Goal: Information Seeking & Learning: Learn about a topic

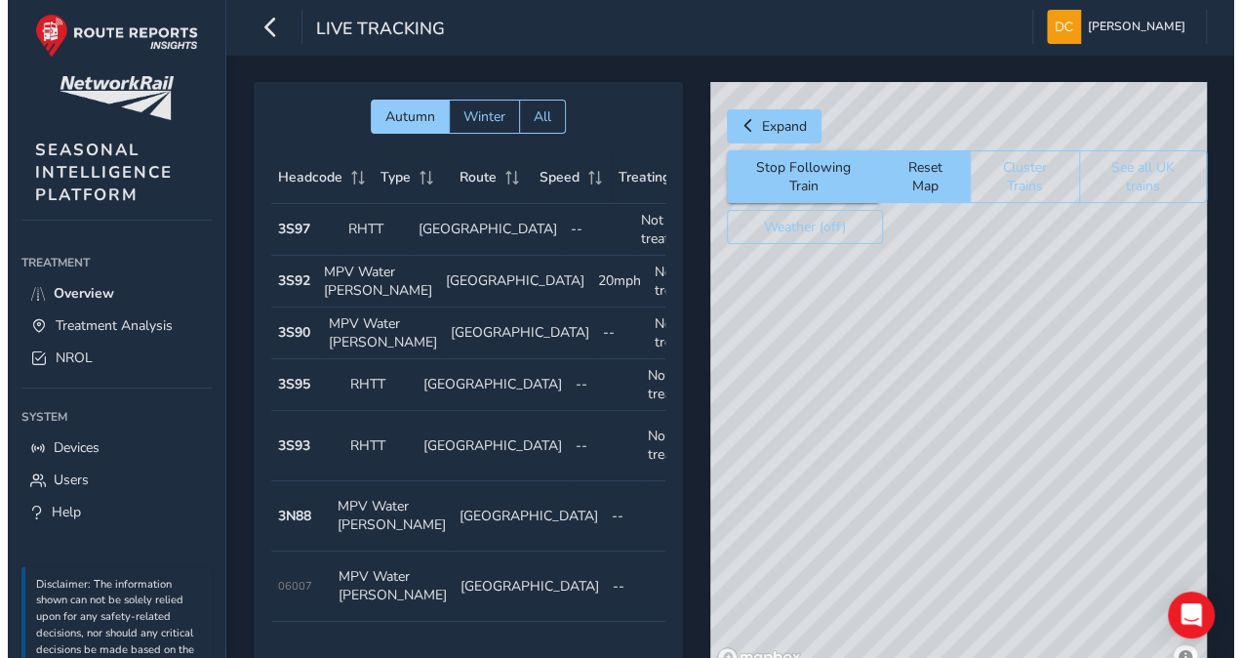
scroll to position [0, 165]
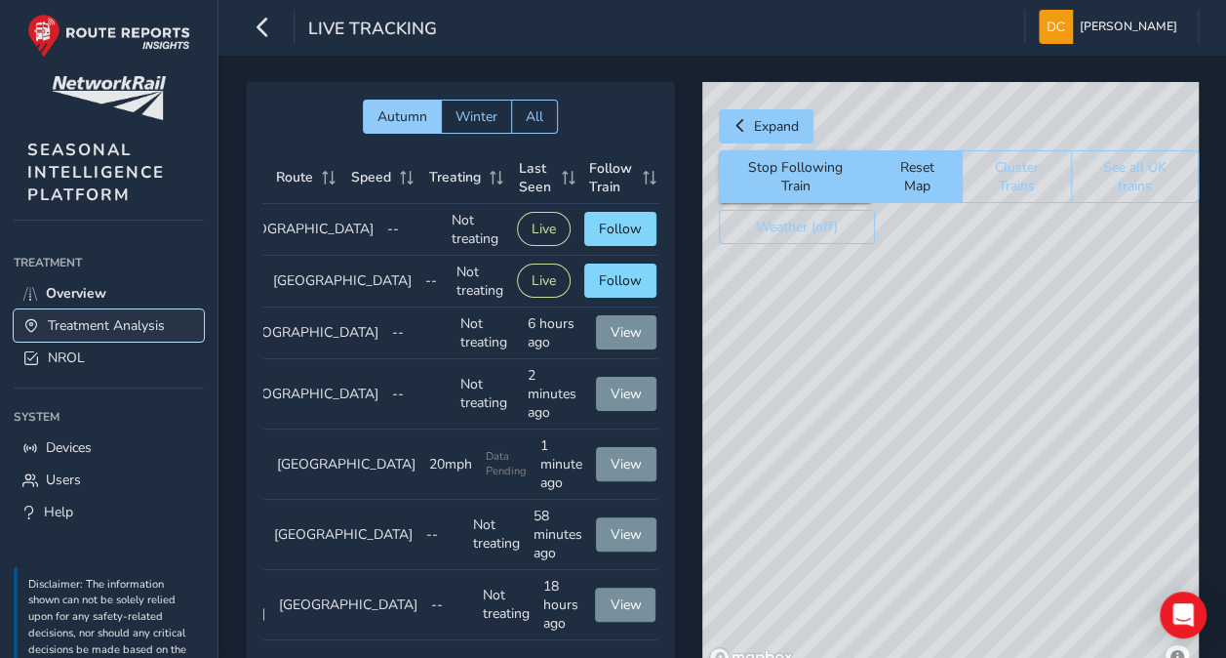
click at [84, 321] on span "Treatment Analysis" at bounding box center [106, 325] width 117 height 19
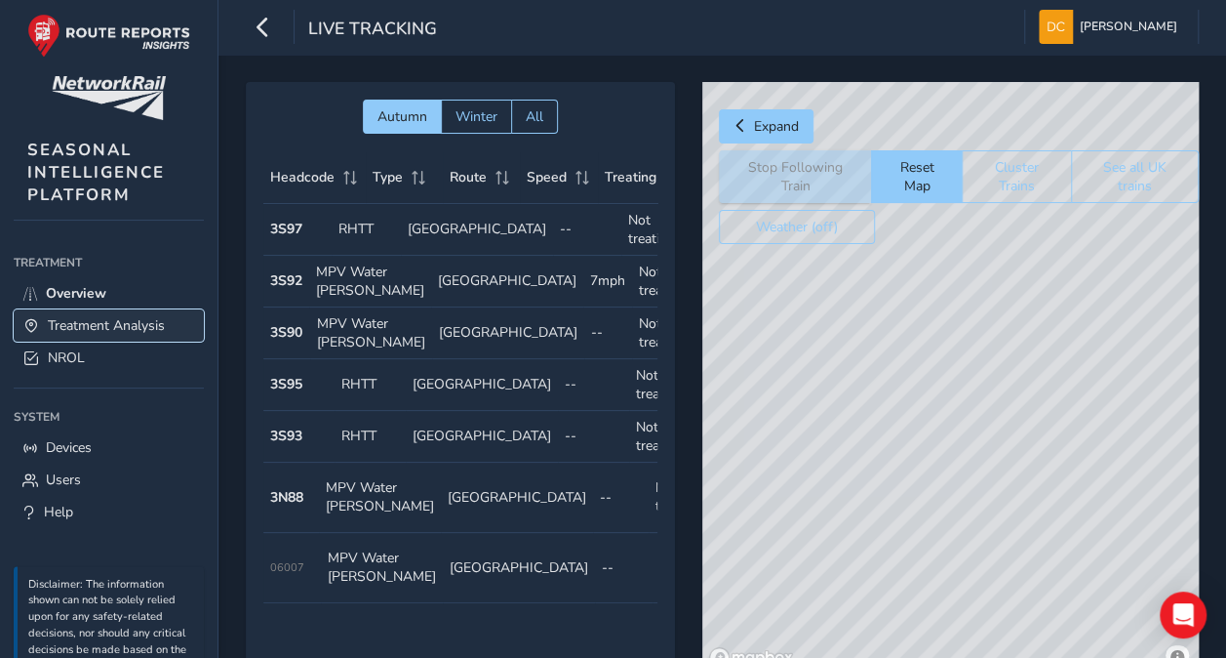
click at [94, 325] on span "Treatment Analysis" at bounding box center [106, 325] width 117 height 19
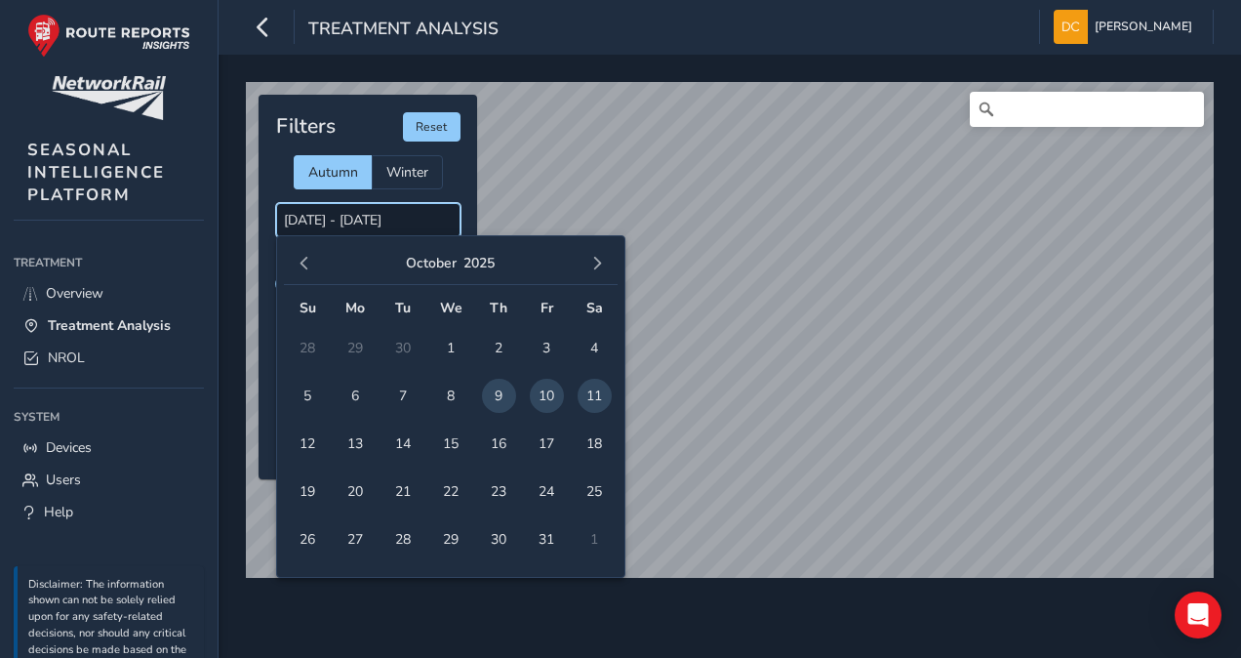
click at [320, 218] on input "[DATE] - [DATE]" at bounding box center [368, 220] width 184 height 34
click at [547, 396] on span "10" at bounding box center [547, 396] width 34 height 34
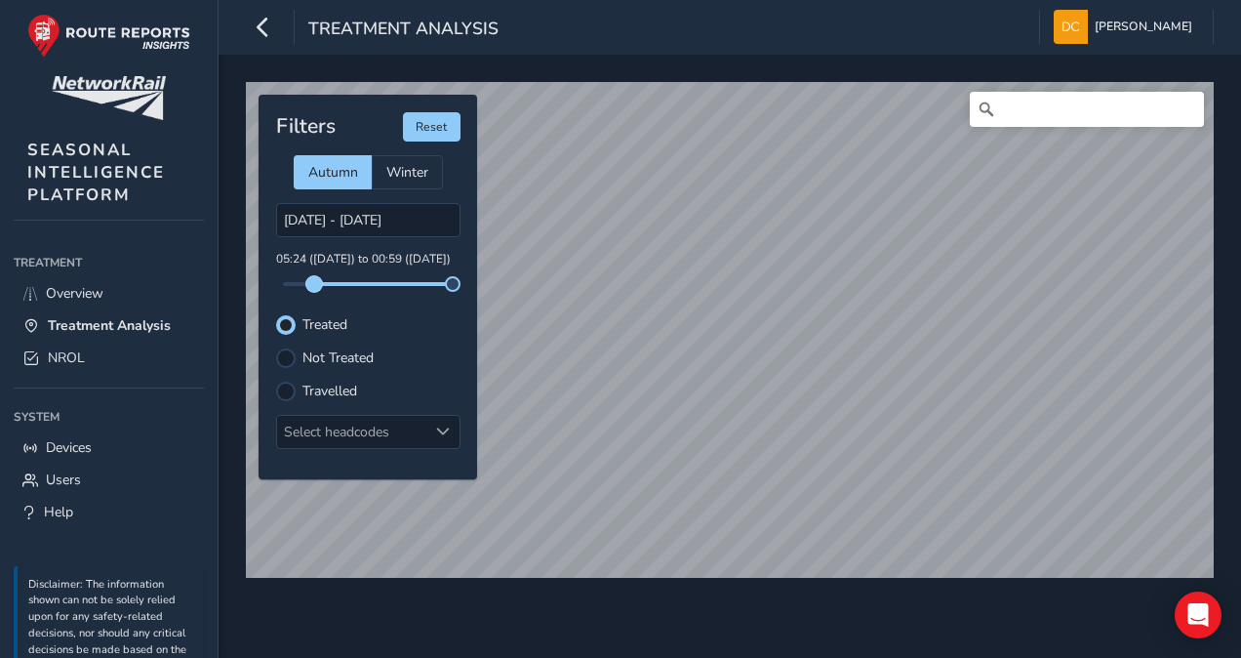
drag, startPoint x: 283, startPoint y: 287, endPoint x: 314, endPoint y: 288, distance: 31.2
click at [314, 288] on span at bounding box center [314, 284] width 16 height 16
drag, startPoint x: 454, startPoint y: 287, endPoint x: 338, endPoint y: 282, distance: 116.2
click at [338, 282] on span at bounding box center [338, 284] width 16 height 16
click at [773, 591] on div "© Mapbox © OpenStreetMap Improve this map © Maxar Filters Reset Autumn Winter […" at bounding box center [730, 356] width 1022 height 603
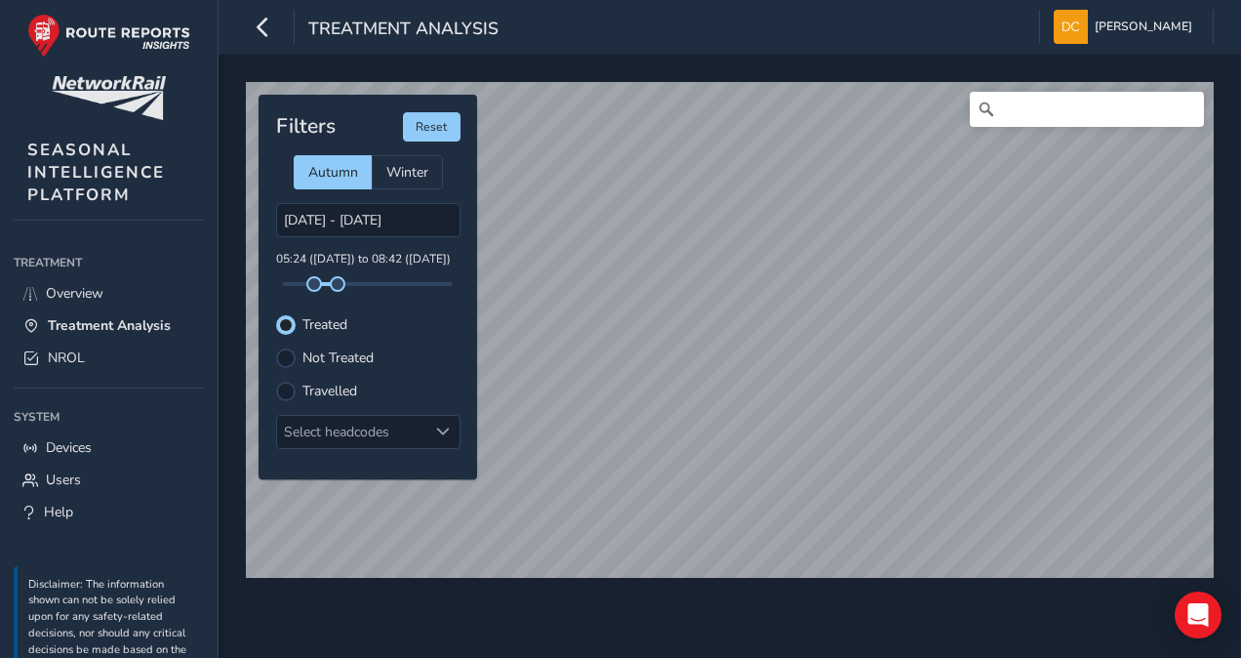
click at [708, 606] on div "© Mapbox © OpenStreetMap Improve this map © Maxar Filters Reset Autumn Winter […" at bounding box center [730, 356] width 1022 height 603
click at [628, 657] on html "Treatment Analysis [PERSON_NAME] Colour Scheme: Dark Dim Light Logout © Mapbox …" at bounding box center [620, 329] width 1241 height 658
click at [460, 314] on div "© Mapbox © OpenStreetMap Improve this map Filters Reset Autumn Winter [DATE] - …" at bounding box center [729, 322] width 981 height 494
drag, startPoint x: 314, startPoint y: 285, endPoint x: 302, endPoint y: 283, distance: 11.9
click at [302, 283] on span at bounding box center [302, 284] width 16 height 16
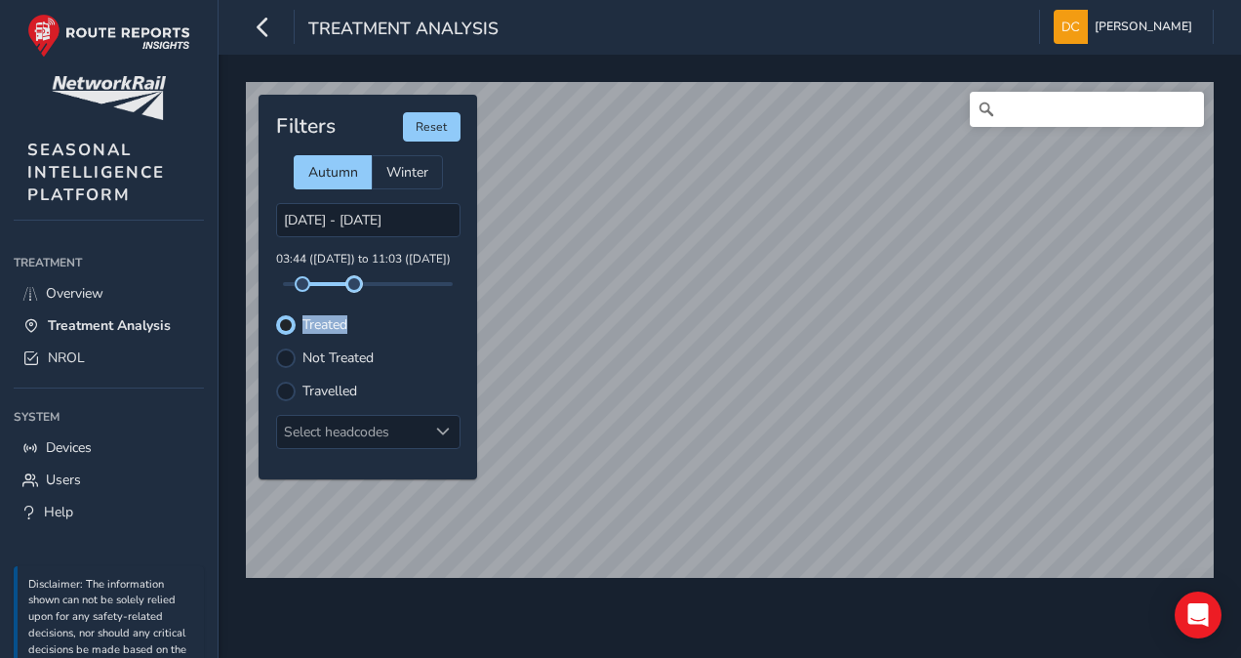
drag, startPoint x: 338, startPoint y: 289, endPoint x: 354, endPoint y: 291, distance: 16.7
click at [354, 291] on div "Filters Reset Autumn Winter [DATE] - [DATE] 03:44 ([DATE]) to 11:03 ([DATE]) Tr…" at bounding box center [368, 287] width 219 height 384
click at [316, 220] on input "[DATE] - [DATE]" at bounding box center [368, 220] width 184 height 34
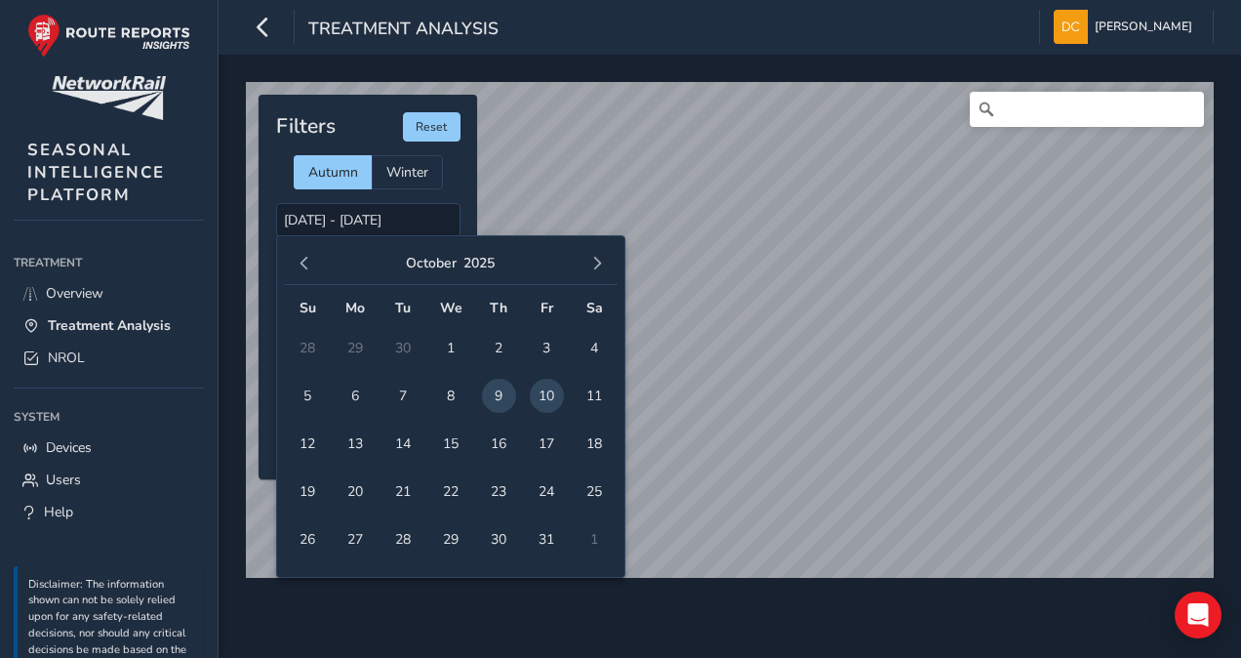
click at [543, 398] on span "10" at bounding box center [547, 396] width 34 height 34
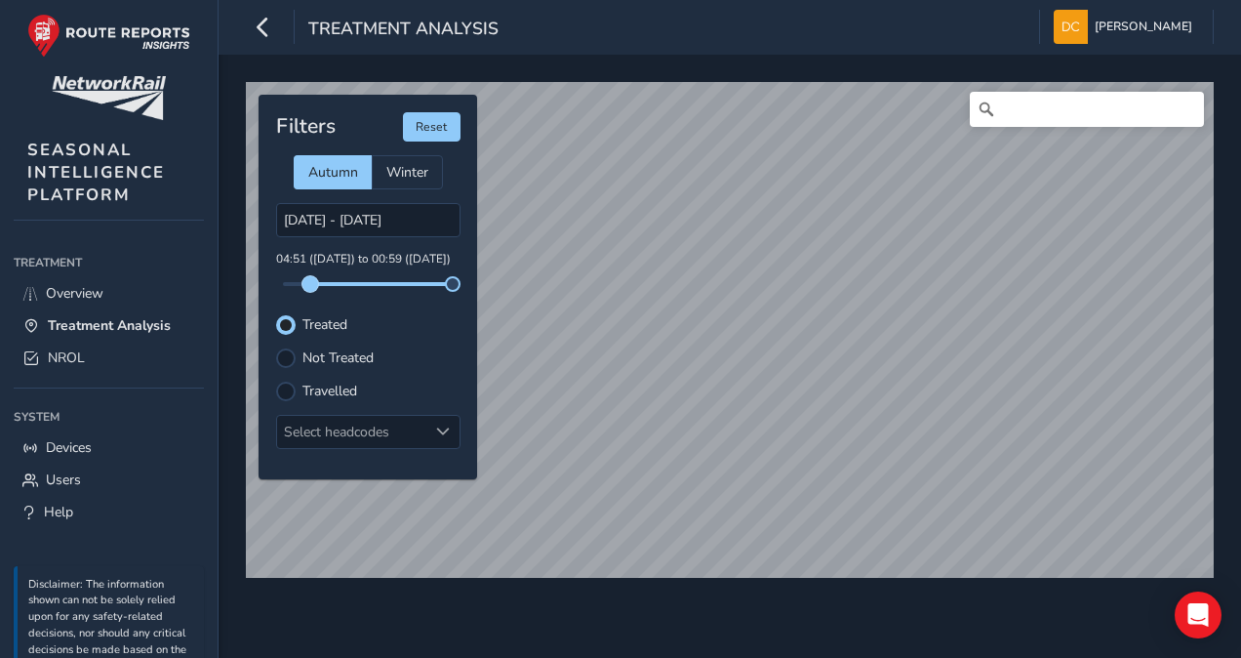
drag, startPoint x: 284, startPoint y: 285, endPoint x: 310, endPoint y: 288, distance: 26.5
click at [310, 288] on span at bounding box center [310, 284] width 16 height 16
drag, startPoint x: 454, startPoint y: 288, endPoint x: 355, endPoint y: 283, distance: 98.7
click at [355, 283] on span at bounding box center [355, 284] width 16 height 16
click at [340, 215] on input "[DATE] - [DATE]" at bounding box center [368, 220] width 184 height 34
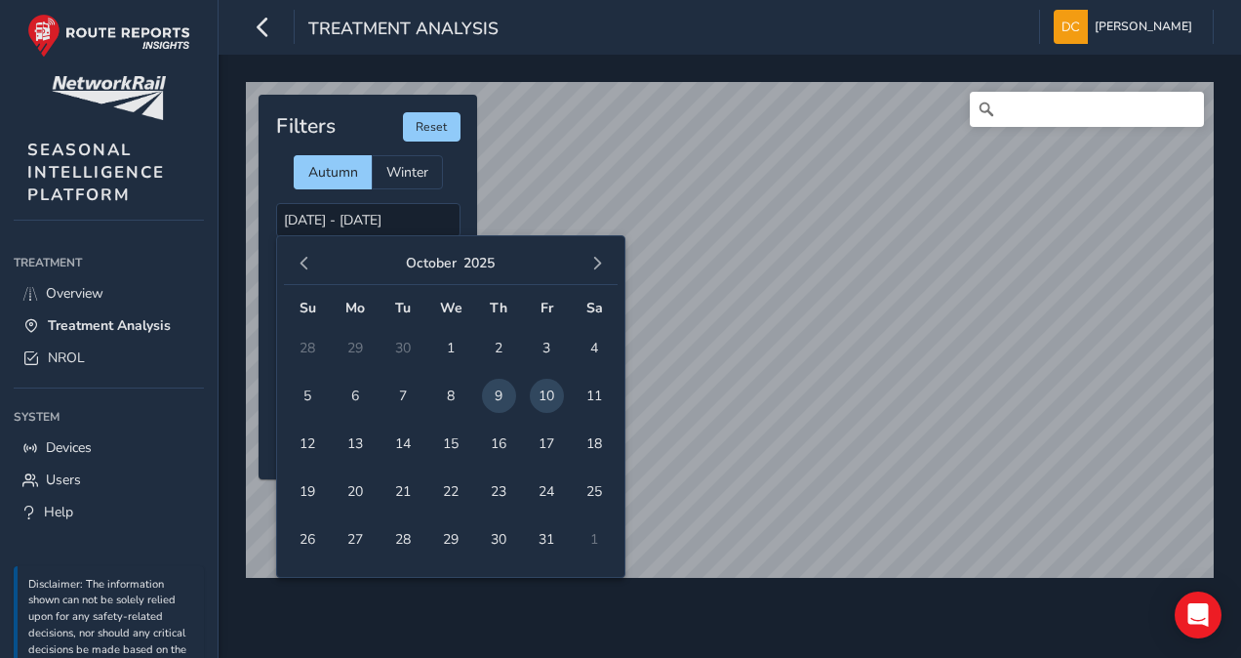
click at [541, 392] on span "10" at bounding box center [547, 396] width 34 height 34
click at [541, 389] on span "10" at bounding box center [547, 396] width 34 height 34
type input "[DATE] - [DATE]"
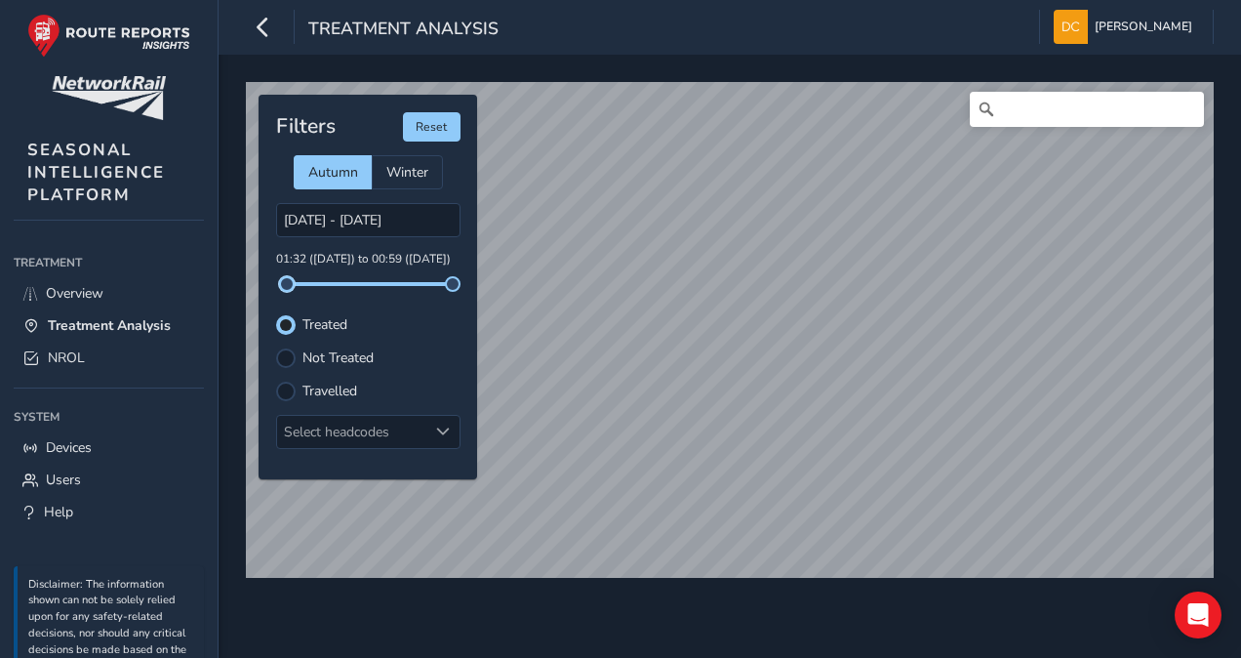
click at [287, 291] on div "Filters Reset Autumn Winter [DATE] - [DATE] 01:32 ([DATE]) to 00:59 ([DATE]) Tr…" at bounding box center [368, 287] width 219 height 384
click at [454, 289] on div "Filters Reset Autumn Winter [DATE] - [DATE] 01:32 ([DATE]) to 00:59 ([DATE]) Tr…" at bounding box center [368, 287] width 219 height 384
drag, startPoint x: 457, startPoint y: 287, endPoint x: 369, endPoint y: 292, distance: 87.9
click at [369, 292] on div "Filters Reset Autumn Winter [DATE] - [DATE] 01:32 ([DATE]) to 13:07 ([DATE]) Tr…" at bounding box center [368, 287] width 219 height 384
click at [1221, 31] on div "Treatment Analysis [PERSON_NAME] Colour Scheme: Dark Dim Light Logout" at bounding box center [730, 27] width 1022 height 55
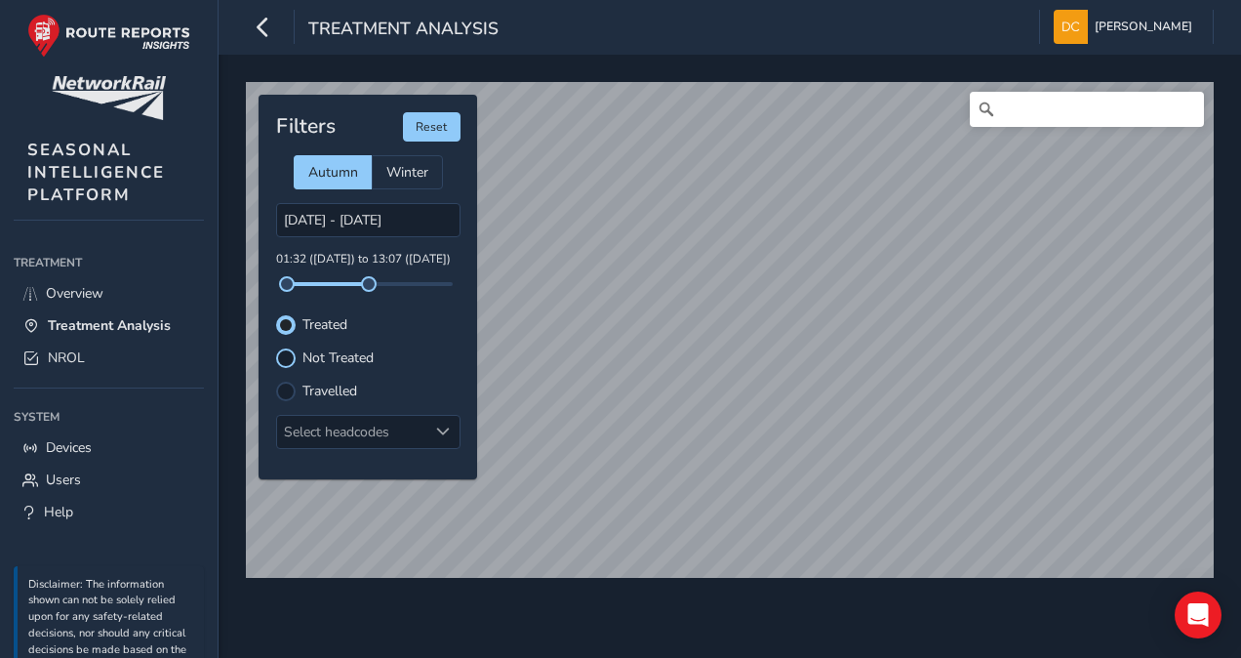
click at [280, 353] on div at bounding box center [286, 358] width 20 height 20
click at [281, 390] on div at bounding box center [286, 391] width 20 height 20
click at [288, 357] on div at bounding box center [286, 358] width 20 height 20
click at [283, 324] on div at bounding box center [286, 325] width 20 height 20
click at [288, 354] on div at bounding box center [286, 358] width 20 height 20
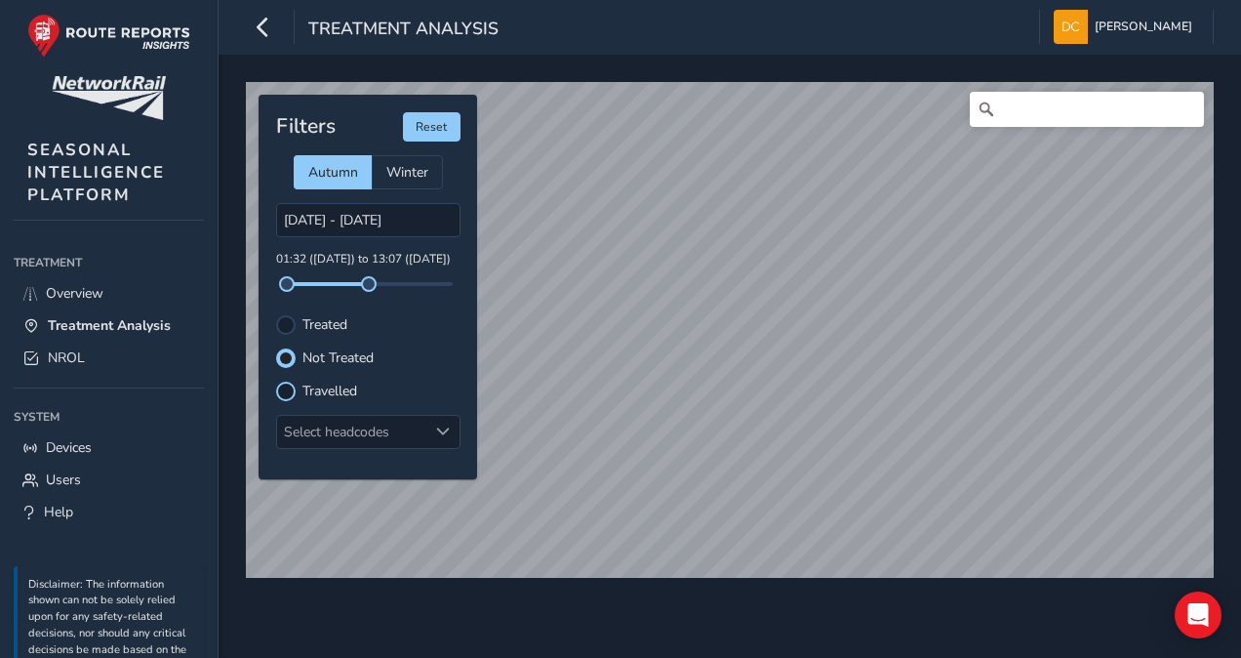
click at [290, 386] on div at bounding box center [286, 391] width 20 height 20
click at [289, 329] on div at bounding box center [286, 325] width 20 height 20
